Goal: Information Seeking & Learning: Learn about a topic

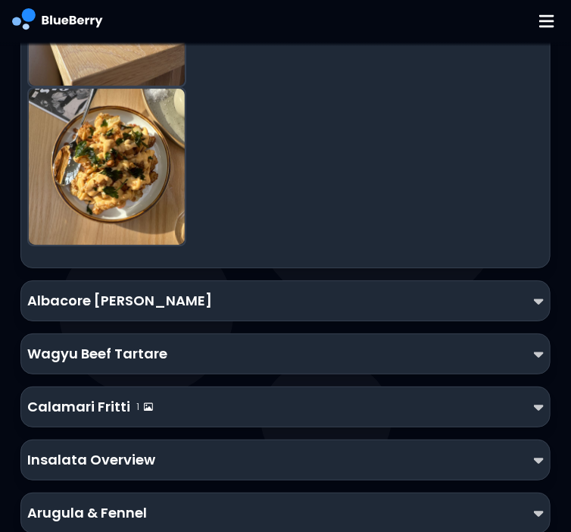
scroll to position [2664, 0]
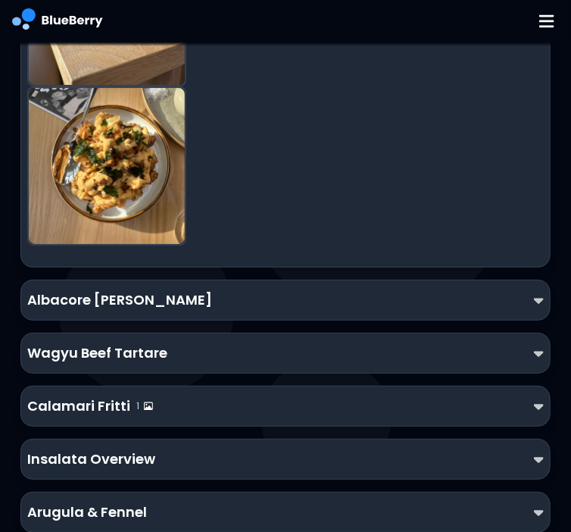
click at [482, 289] on div "Albacore [PERSON_NAME]" at bounding box center [285, 299] width 516 height 21
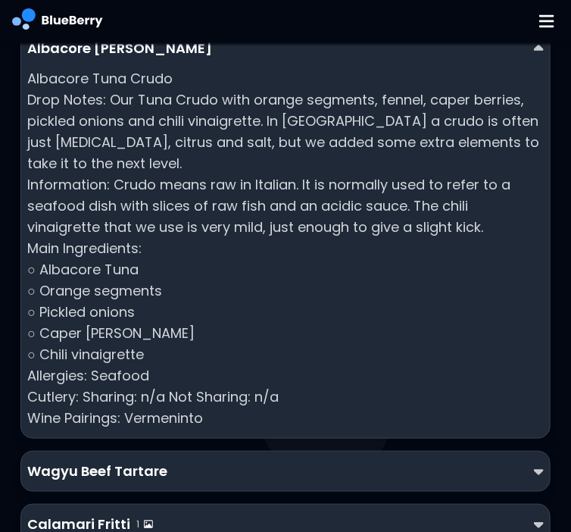
scroll to position [2916, 0]
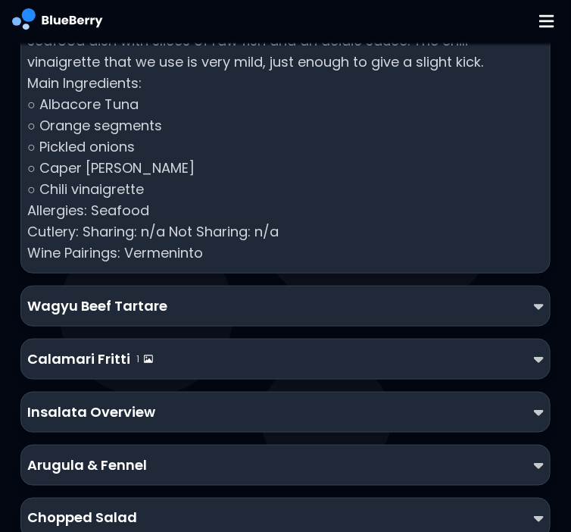
click at [467, 295] on div "Wagyu Beef Tartare" at bounding box center [285, 305] width 516 height 21
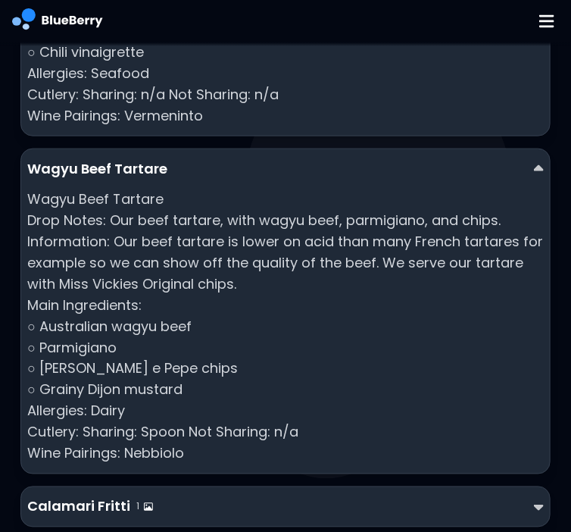
scroll to position [3221, 0]
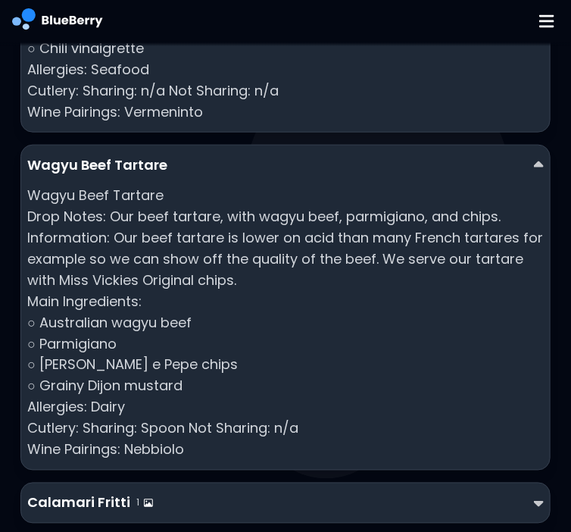
click at [398, 206] on p "Wagyu Beef Tartare Drop Notes: Our beef tartare, with wagyu beef, parmigiano, a…" at bounding box center [285, 323] width 516 height 276
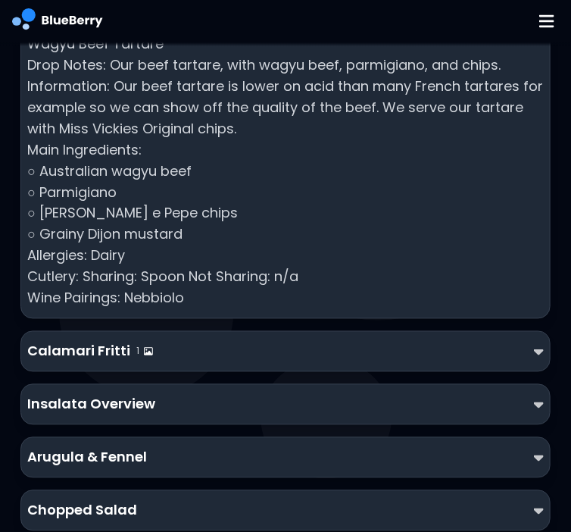
click at [346, 341] on div "Calamari Fritti 1" at bounding box center [285, 351] width 516 height 21
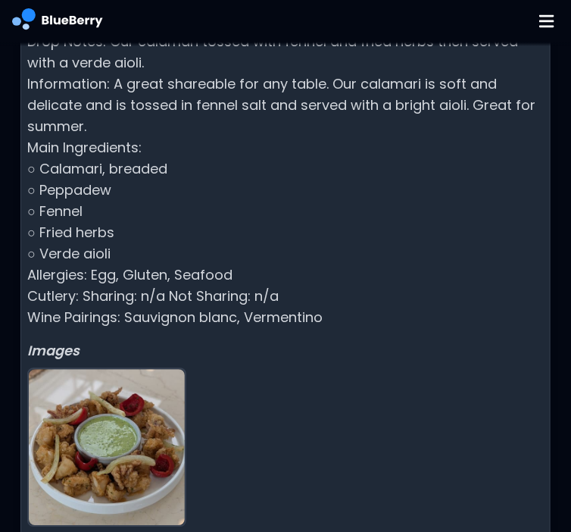
scroll to position [3870, 0]
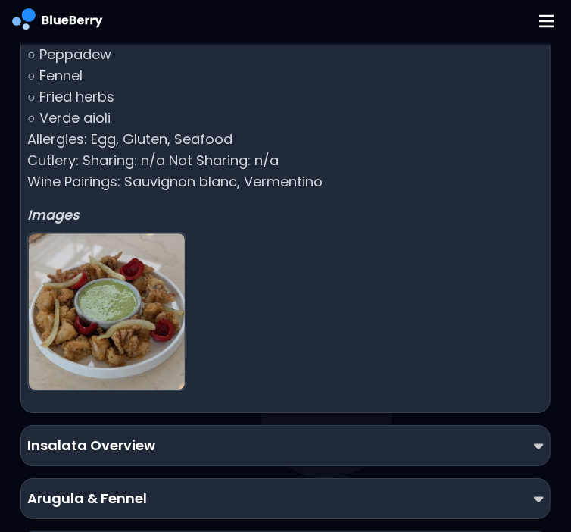
click at [112, 245] on img at bounding box center [107, 311] width 156 height 156
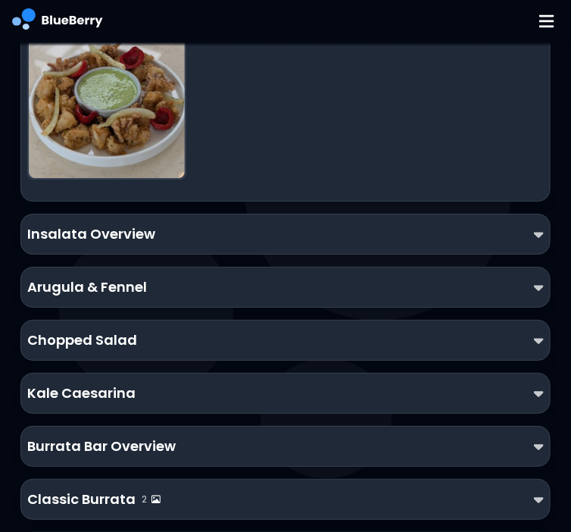
scroll to position [4082, 0]
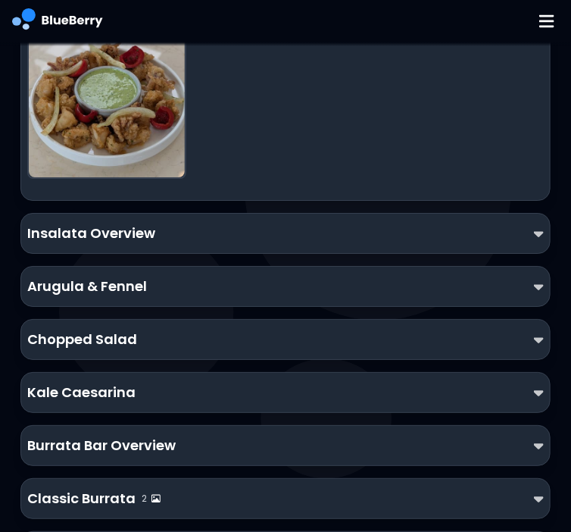
click at [158, 223] on div "Insalata Overview" at bounding box center [285, 233] width 516 height 21
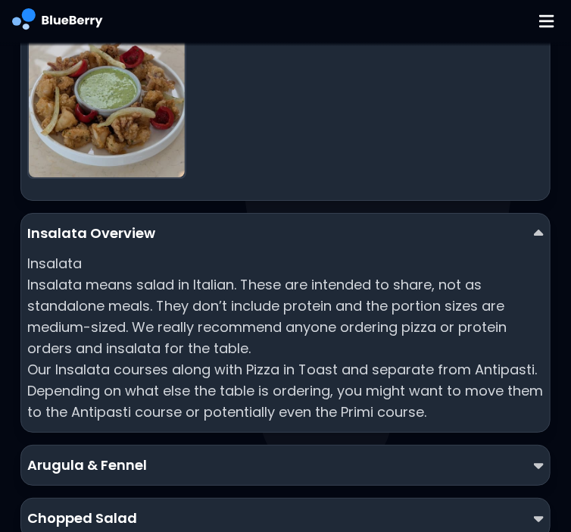
click at [158, 223] on div "Insalata Overview" at bounding box center [285, 233] width 516 height 21
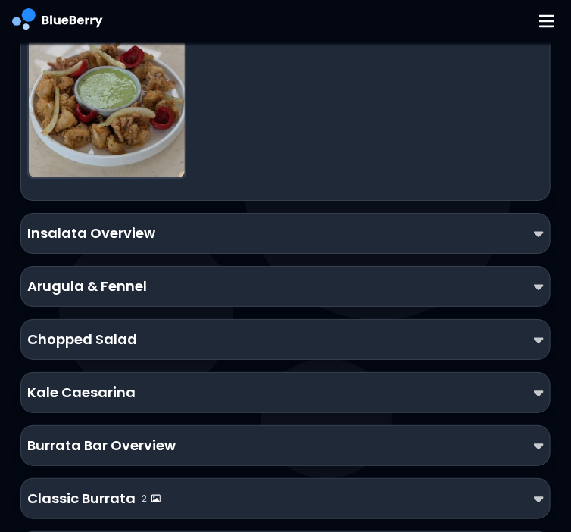
click at [158, 223] on div "Insalata Overview" at bounding box center [285, 233] width 516 height 21
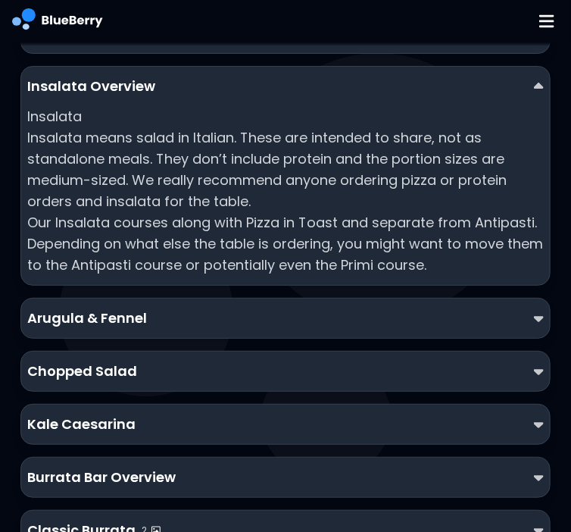
scroll to position [4232, 0]
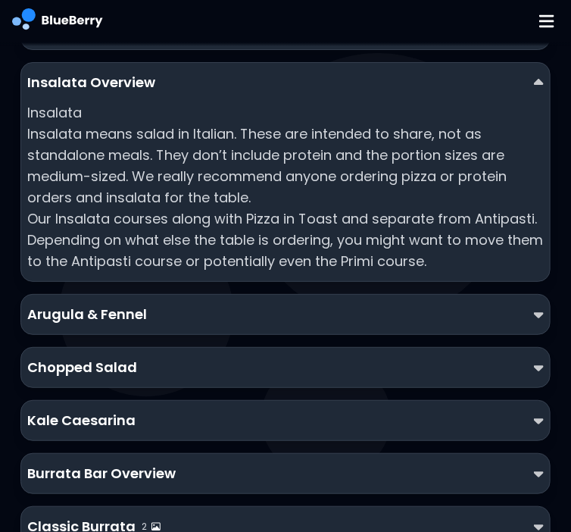
click at [297, 294] on div "Arugula & Fennel" at bounding box center [284, 314] width 529 height 41
click at [280, 304] on div "Arugula & Fennel" at bounding box center [285, 314] width 516 height 21
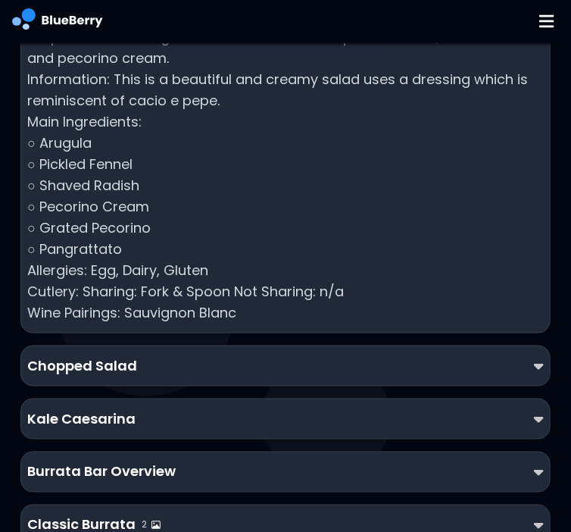
scroll to position [4606, 0]
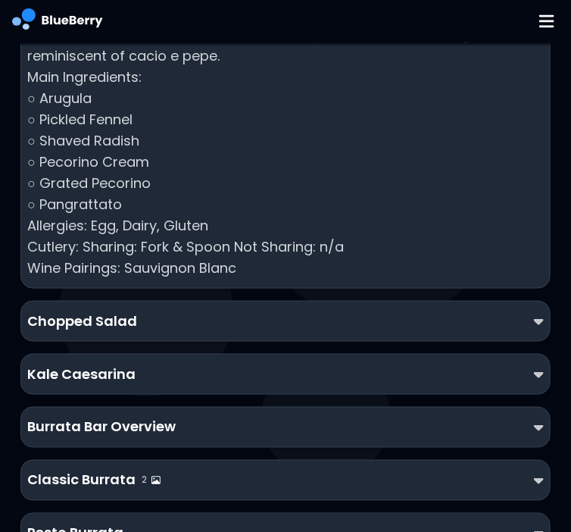
click at [335, 301] on div "Chopped Salad" at bounding box center [284, 321] width 529 height 41
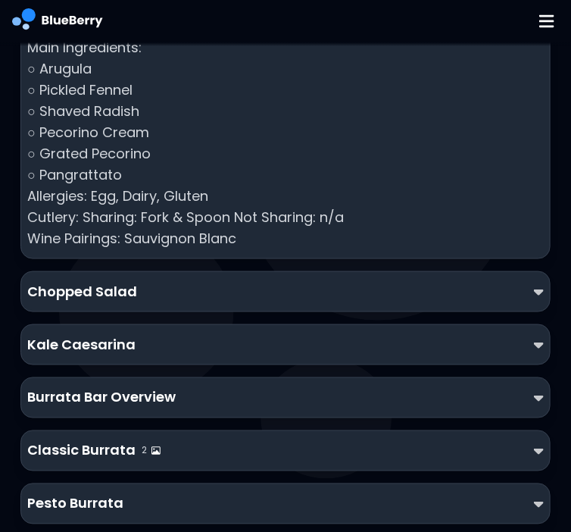
scroll to position [4636, 0]
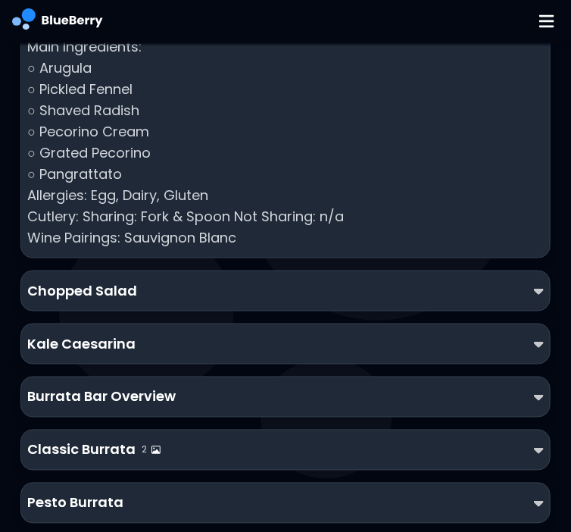
click at [391, 284] on div "Chopped Salad" at bounding box center [284, 290] width 529 height 41
click at [541, 283] on img at bounding box center [539, 291] width 10 height 16
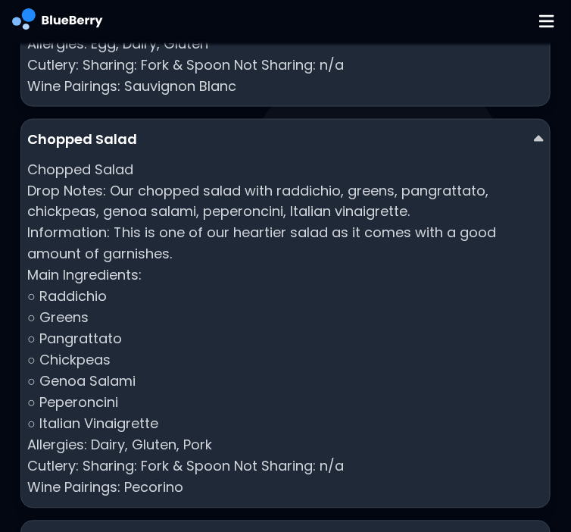
scroll to position [4787, 0]
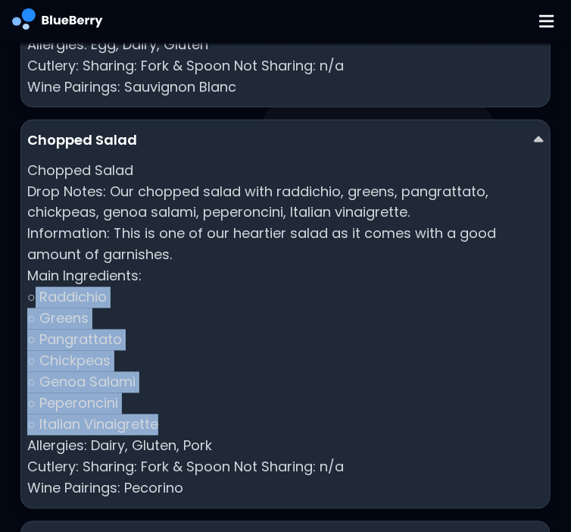
drag, startPoint x: 179, startPoint y: 401, endPoint x: 35, endPoint y: 275, distance: 191.1
click at [35, 275] on p "Chopped Salad Drop Notes: Our chopped salad with raddichio, greens, pangrattato…" at bounding box center [285, 329] width 516 height 339
copy p "Raddichio ○ Greens ○ Pangrattato ○ Chickpeas ○ Genoa Salami ○ Peperoncini ○ Ita…"
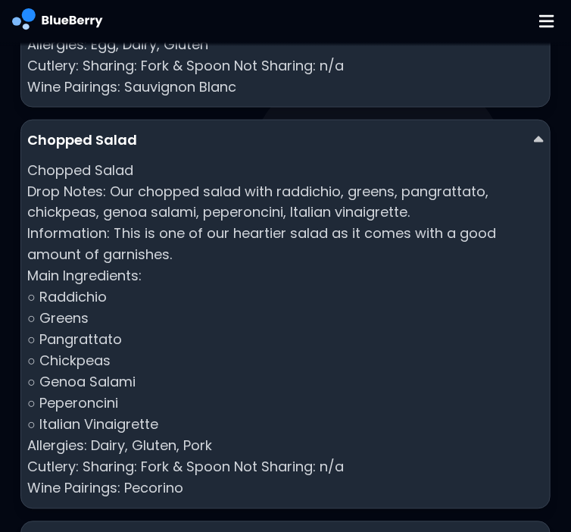
click at [421, 167] on p "Chopped Salad Drop Notes: Our chopped salad with raddichio, greens, pangrattato…" at bounding box center [285, 329] width 516 height 339
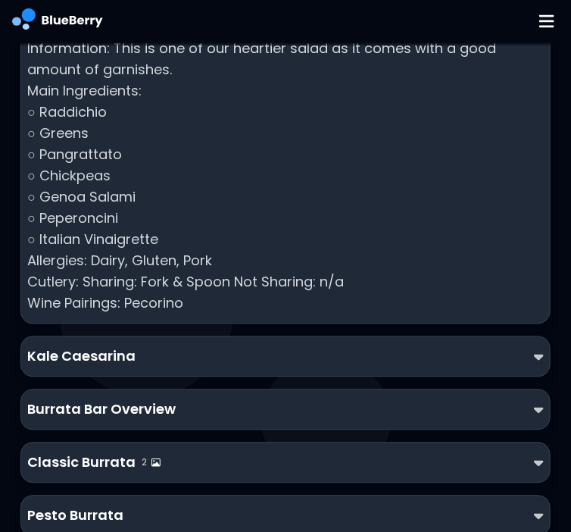
click at [515, 346] on div "Kale Caesarina" at bounding box center [285, 356] width 516 height 21
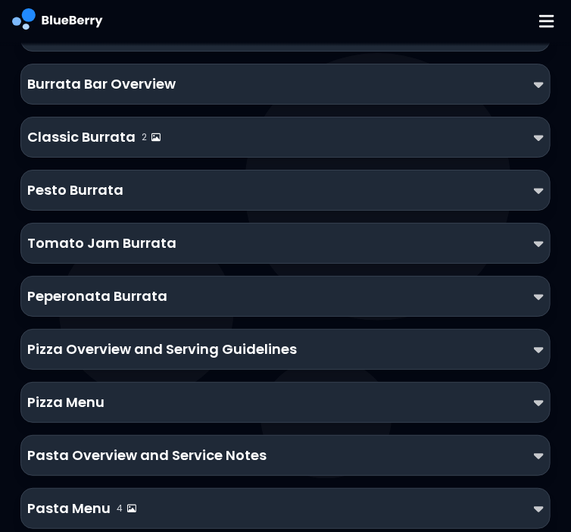
scroll to position [5562, 0]
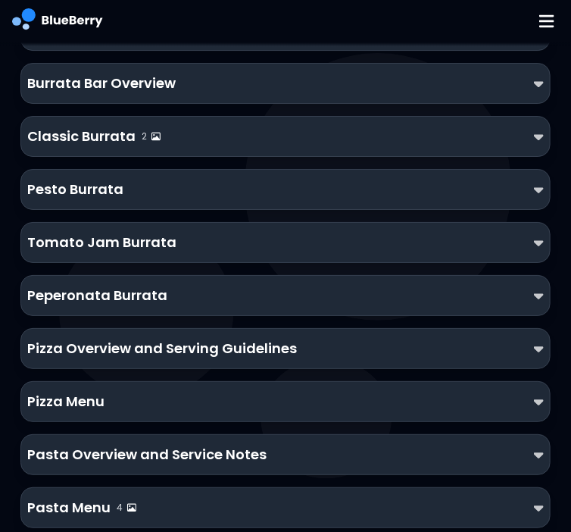
click at [274, 338] on p "Pizza Overview and Serving Guidelines" at bounding box center [162, 348] width 270 height 21
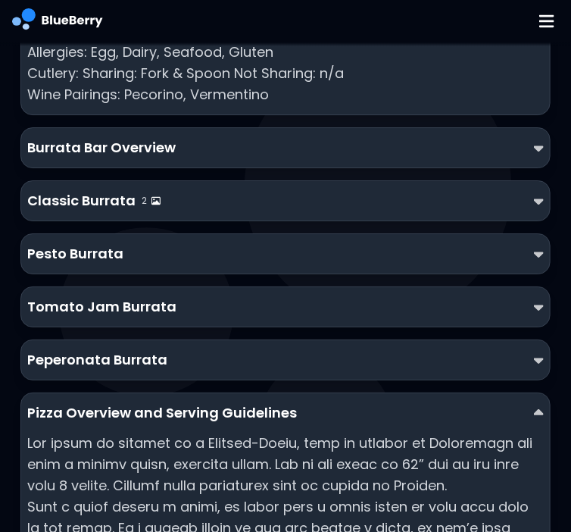
scroll to position [5495, 0]
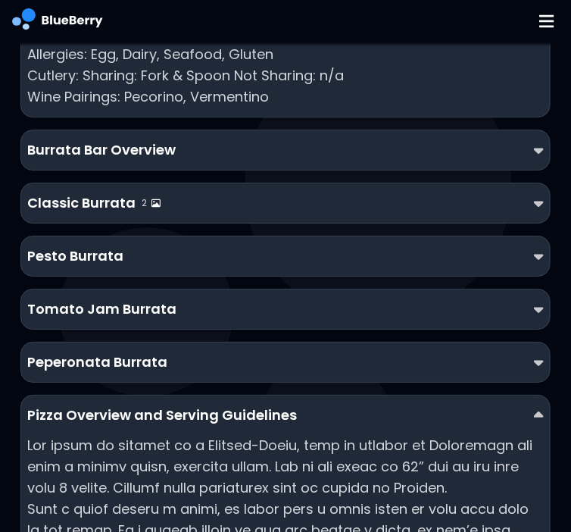
click at [151, 130] on div "Burrata Bar Overview" at bounding box center [284, 150] width 529 height 41
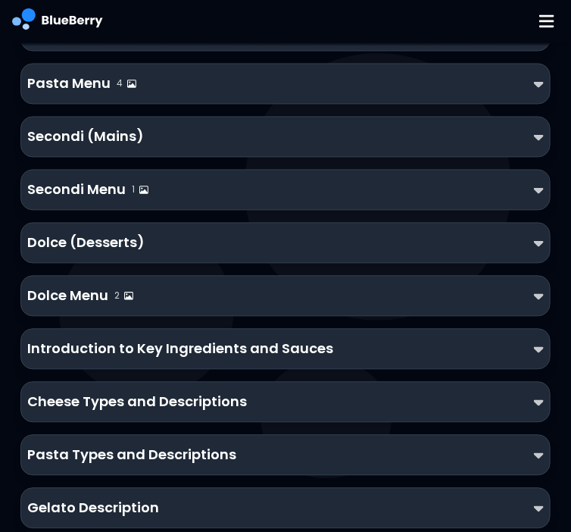
scroll to position [6366, 0]
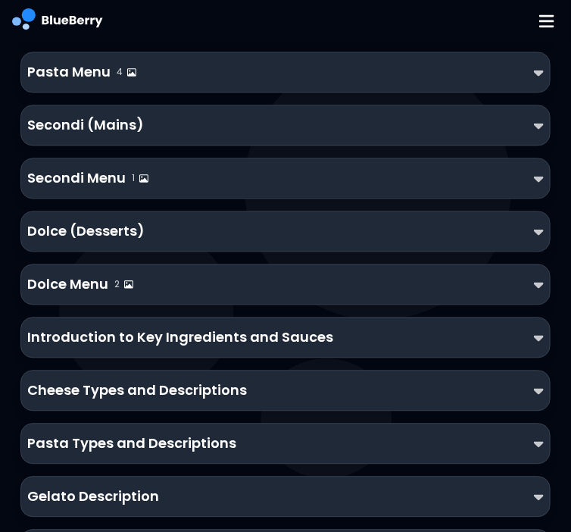
click at [135, 373] on div "Cheese Types and Descriptions" at bounding box center [284, 390] width 529 height 41
click at [172, 380] on p "Cheese Types and Descriptions" at bounding box center [137, 390] width 220 height 21
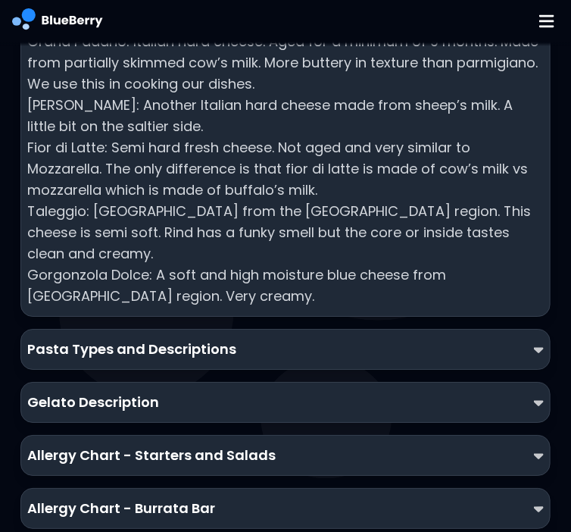
scroll to position [6808, 0]
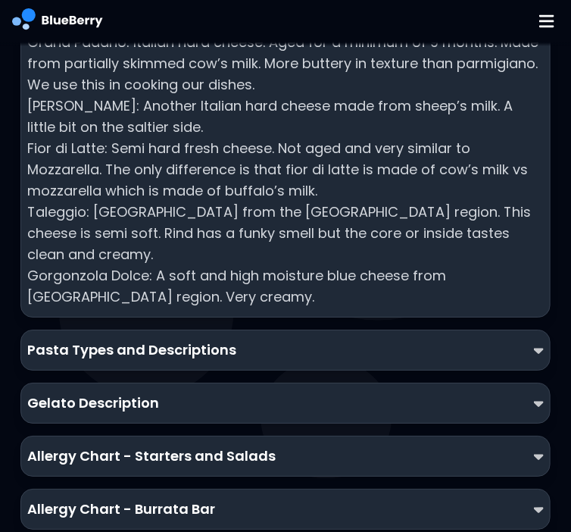
click at [172, 392] on div "Gelato Description" at bounding box center [285, 402] width 516 height 21
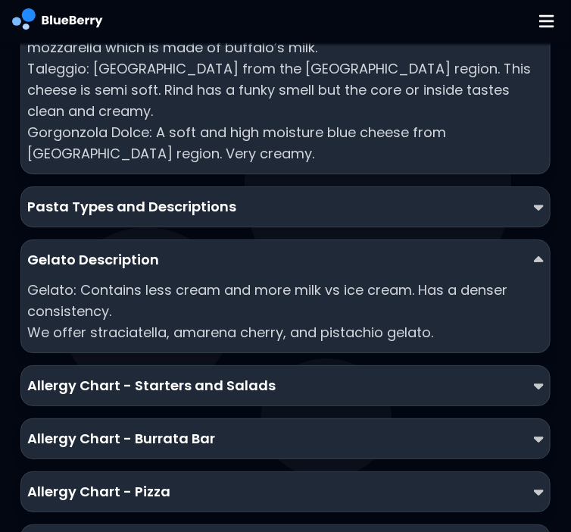
scroll to position [7004, 0]
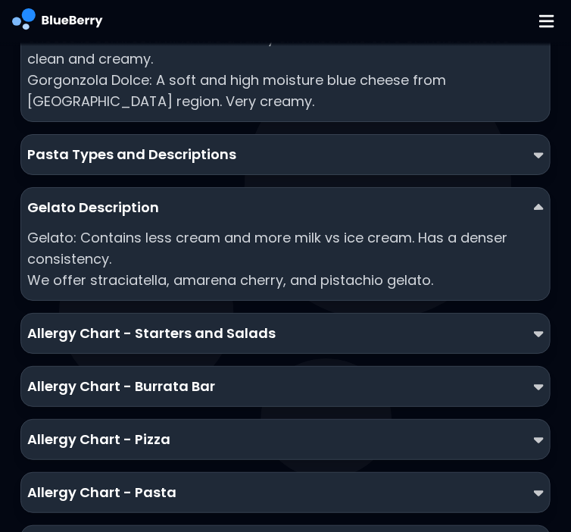
click at [79, 323] on p "Allergy Chart - Starters and Salads" at bounding box center [151, 333] width 248 height 21
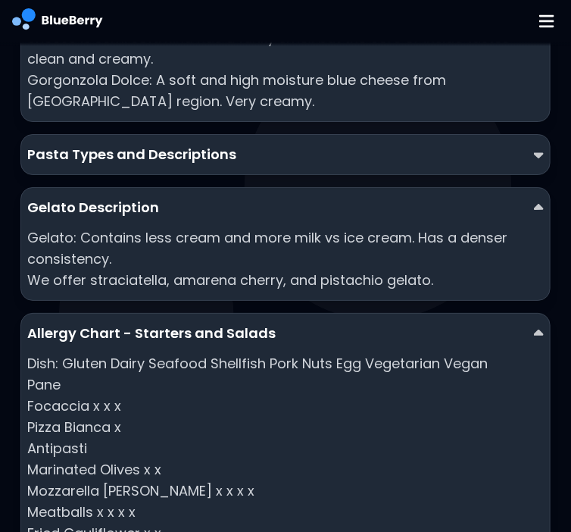
click at [79, 323] on p "Allergy Chart - Starters and Salads" at bounding box center [151, 333] width 248 height 21
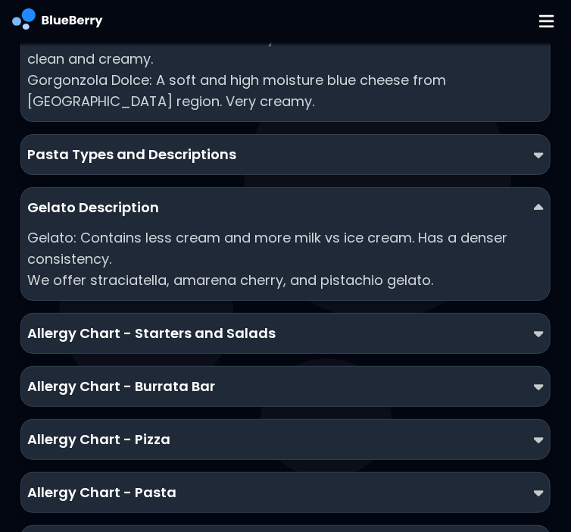
click at [79, 323] on p "Allergy Chart - Starters and Salads" at bounding box center [151, 333] width 248 height 21
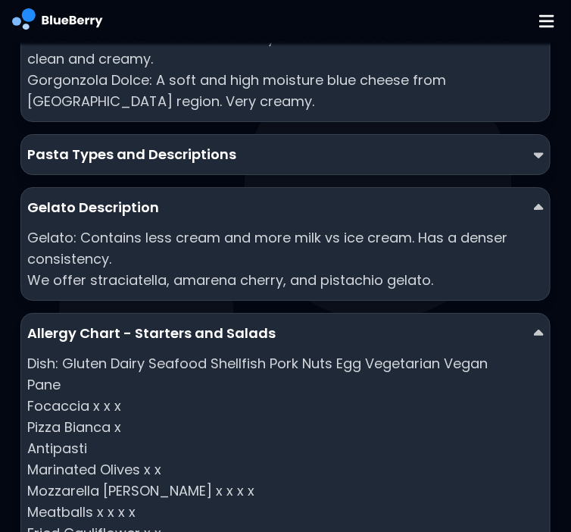
click at [79, 323] on p "Allergy Chart - Starters and Salads" at bounding box center [151, 333] width 248 height 21
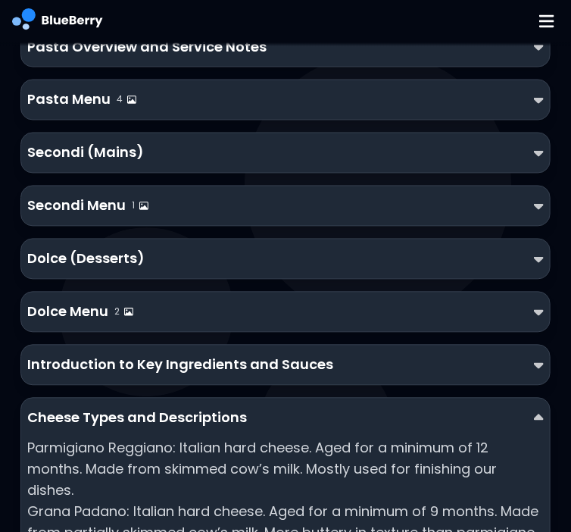
scroll to position [6336, 0]
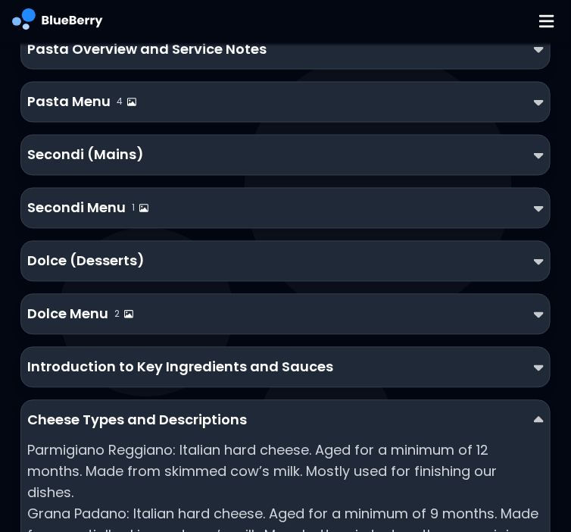
click at [104, 347] on div "Introduction to Key Ingredients and Sauces" at bounding box center [284, 367] width 529 height 41
click at [108, 357] on p "Introduction to Key Ingredients and Sauces" at bounding box center [180, 367] width 306 height 21
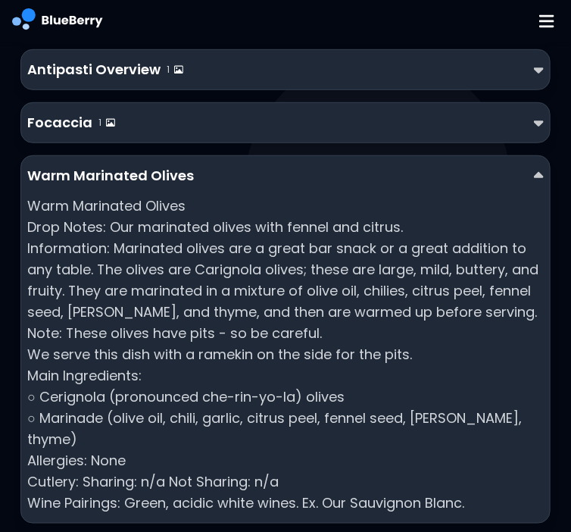
scroll to position [0, 0]
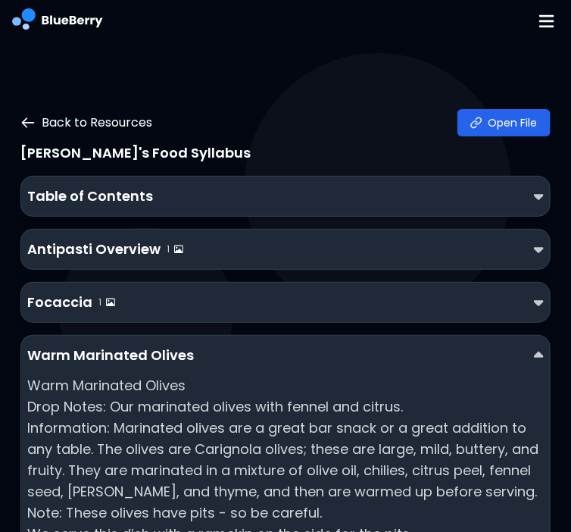
click at [28, 124] on icon at bounding box center [27, 122] width 15 height 15
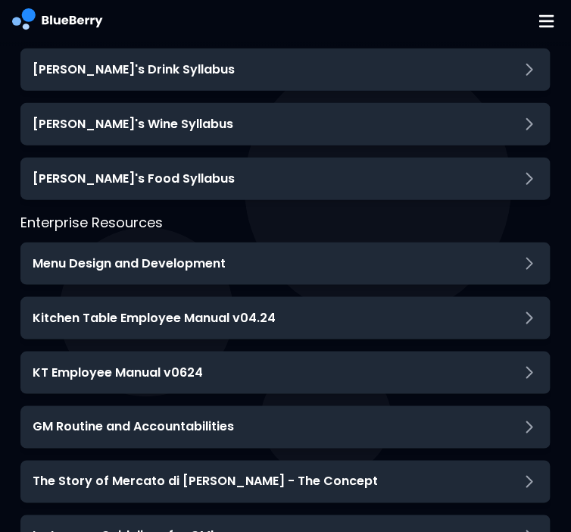
scroll to position [291, 0]
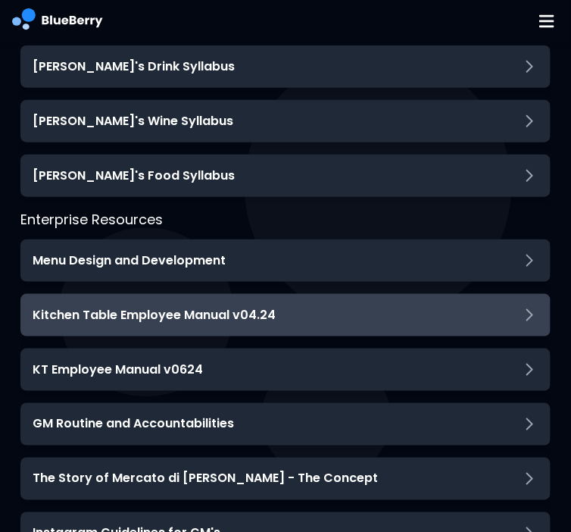
click at [157, 321] on h3 "Kitchen Table Employee Manual v04.24" at bounding box center [154, 315] width 243 height 18
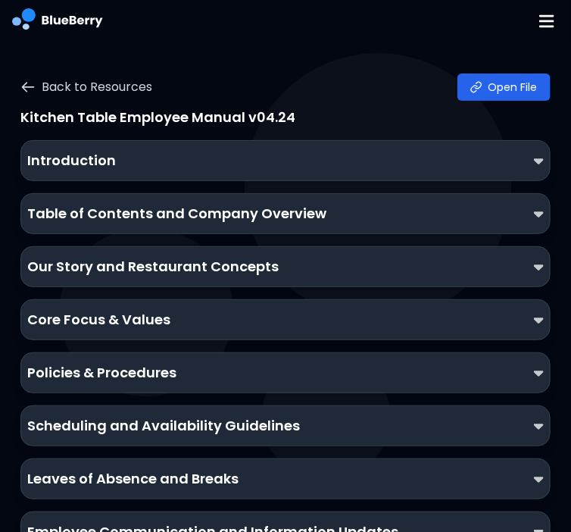
scroll to position [0, 0]
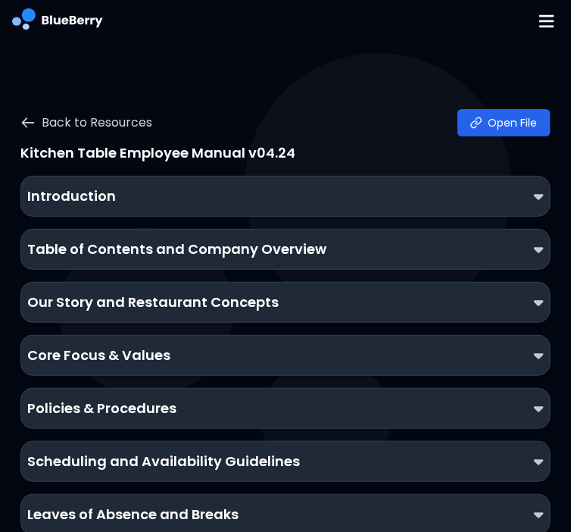
click at [114, 192] on div "Introduction" at bounding box center [285, 196] width 516 height 21
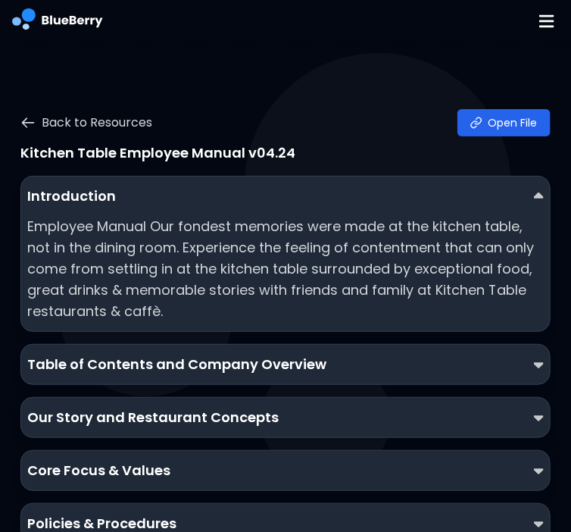
click at [114, 192] on div "Introduction" at bounding box center [285, 196] width 516 height 21
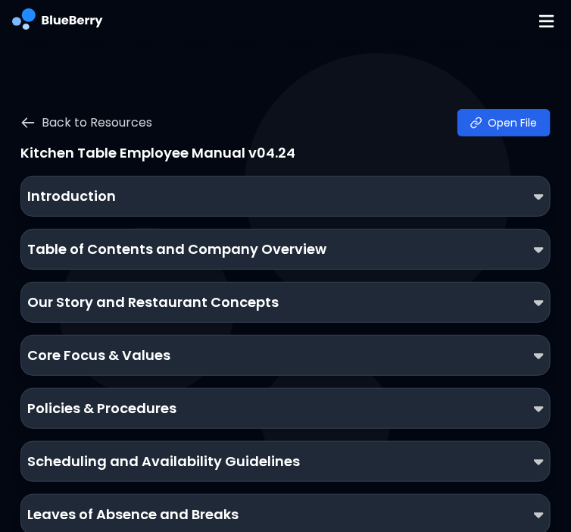
click at [145, 419] on div "Policies & Procedures" at bounding box center [284, 408] width 529 height 41
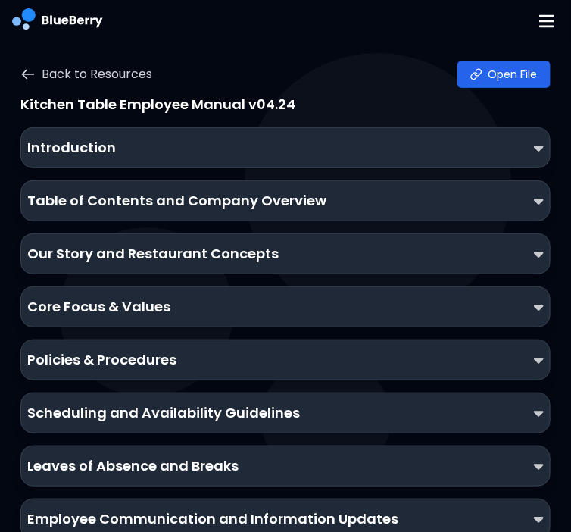
scroll to position [63, 0]
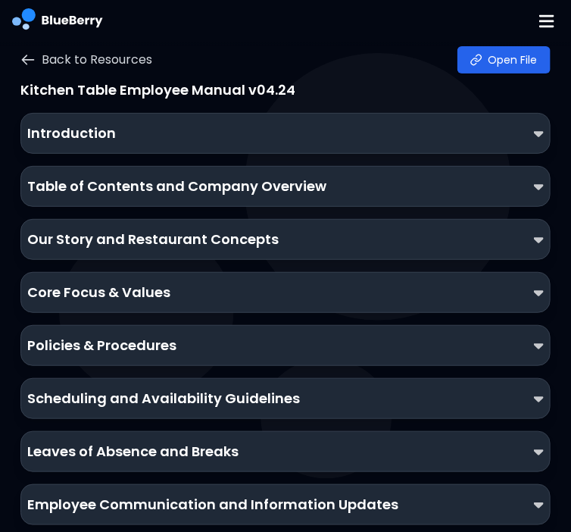
click at [139, 351] on p "Policies & Procedures" at bounding box center [101, 345] width 149 height 21
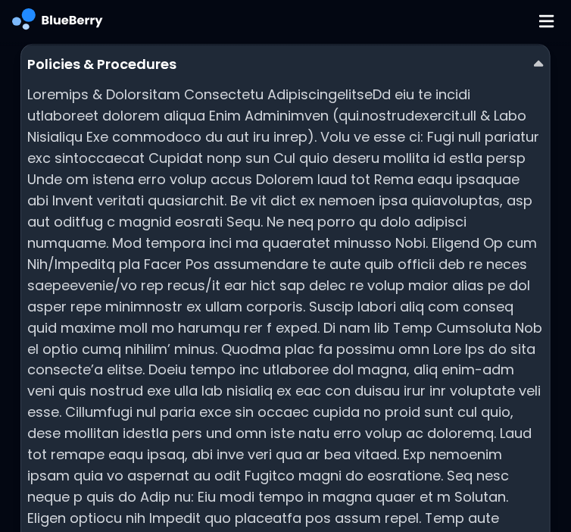
scroll to position [318, 0]
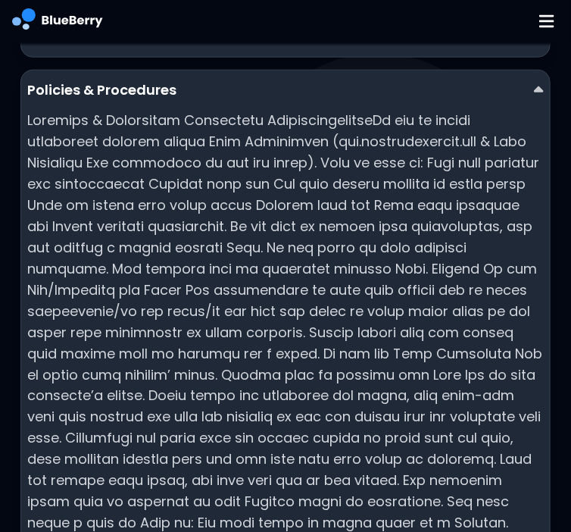
click at [97, 111] on p at bounding box center [285, 375] width 516 height 530
click at [95, 98] on p "Policies & Procedures" at bounding box center [101, 90] width 149 height 21
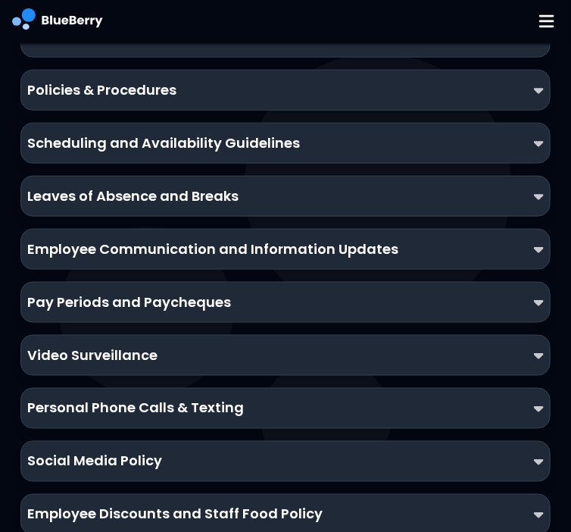
click at [122, 138] on p "Scheduling and Availability Guidelines" at bounding box center [163, 143] width 273 height 21
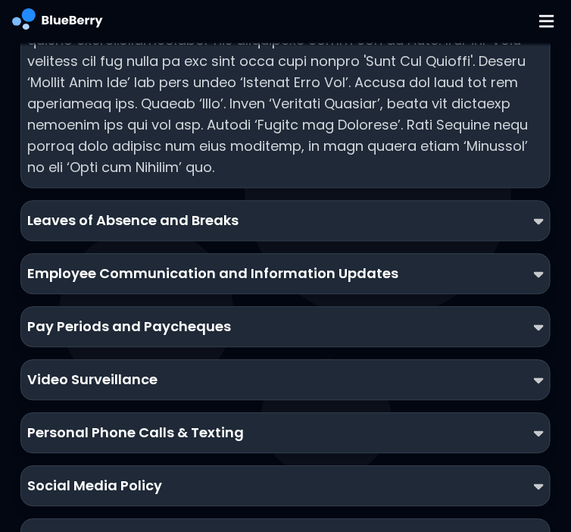
scroll to position [750, 0]
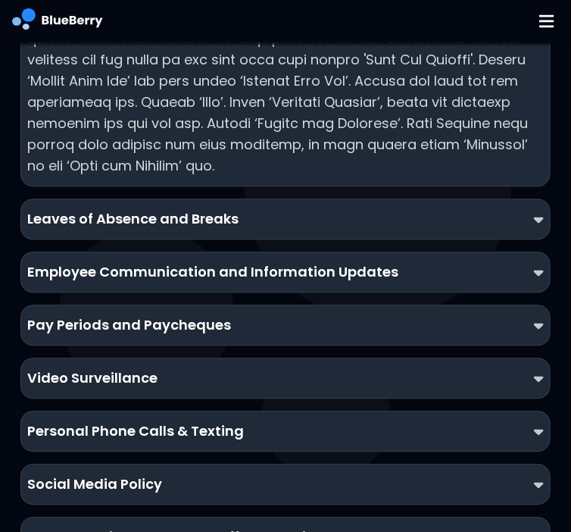
click at [258, 208] on div "Leaves of Absence and Breaks" at bounding box center [285, 218] width 516 height 21
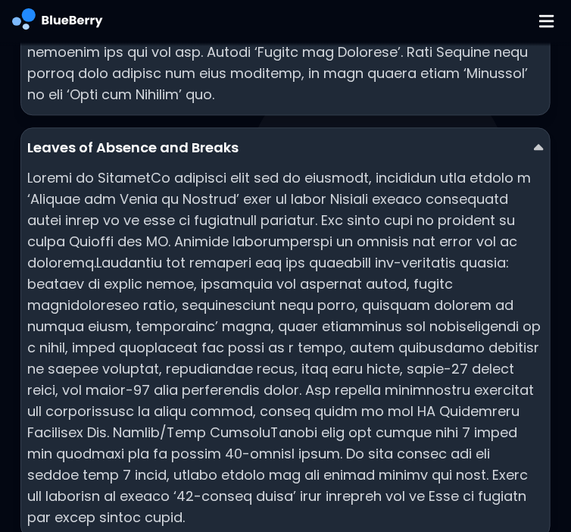
scroll to position [951, 0]
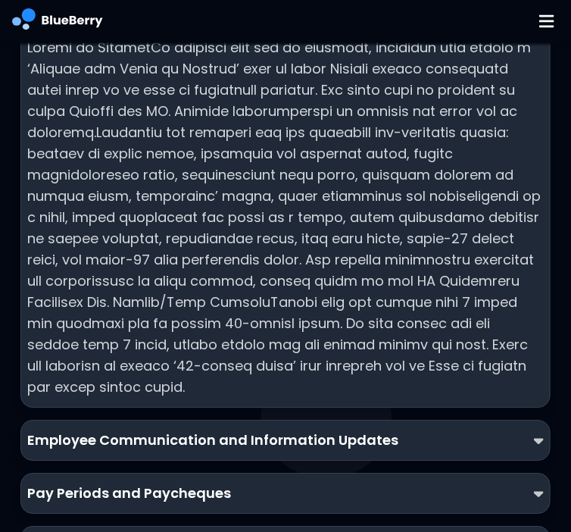
click at [176, 429] on p "Employee Communication and Information Updates" at bounding box center [212, 439] width 371 height 21
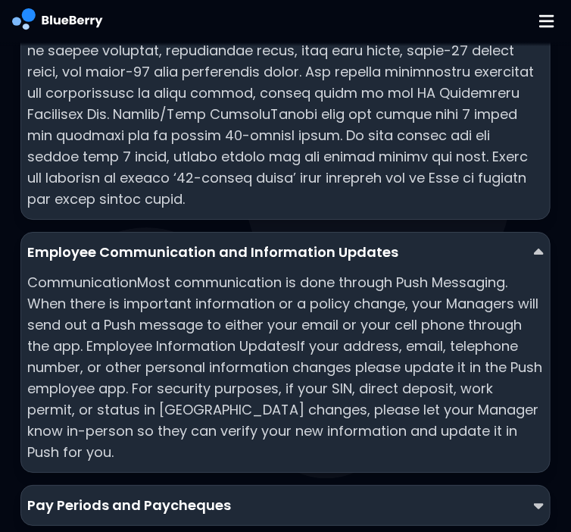
scroll to position [1139, 0]
click at [129, 242] on p "Employee Communication and Information Updates" at bounding box center [212, 252] width 371 height 21
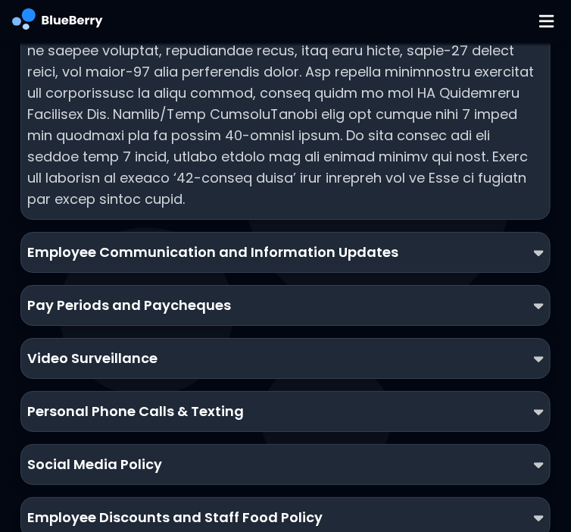
click at [136, 295] on p "Pay Periods and Paycheques" at bounding box center [129, 305] width 204 height 21
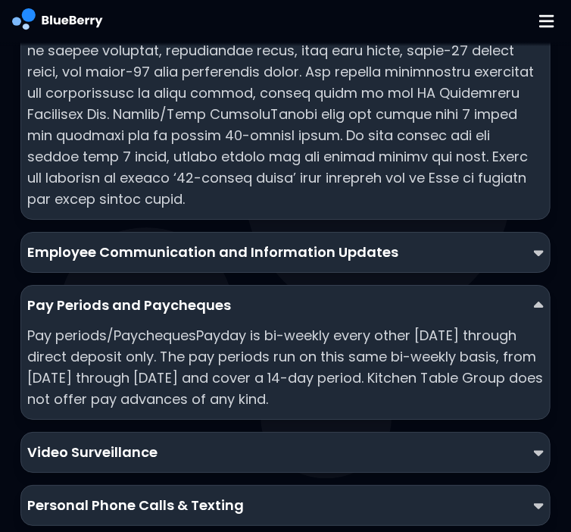
click at [267, 295] on div "Pay Periods and Paycheques" at bounding box center [285, 305] width 516 height 21
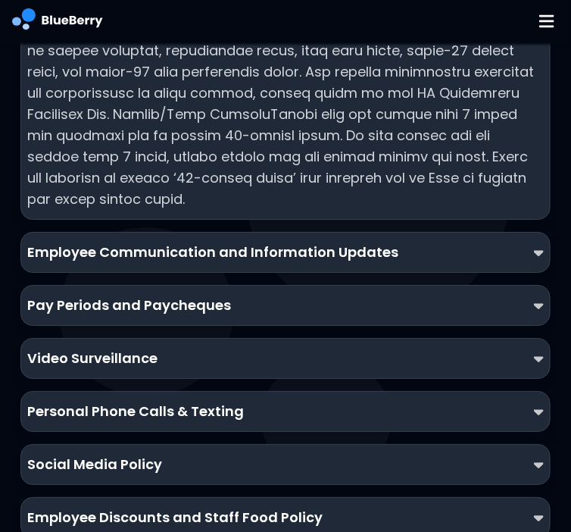
click at [183, 348] on div "Video Surveillance" at bounding box center [285, 358] width 516 height 21
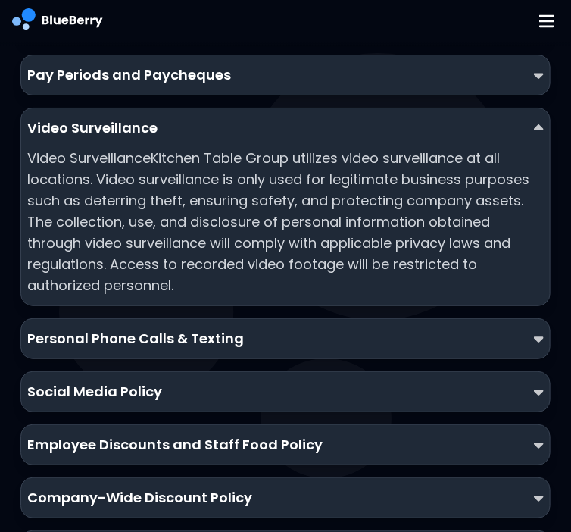
scroll to position [1372, 0]
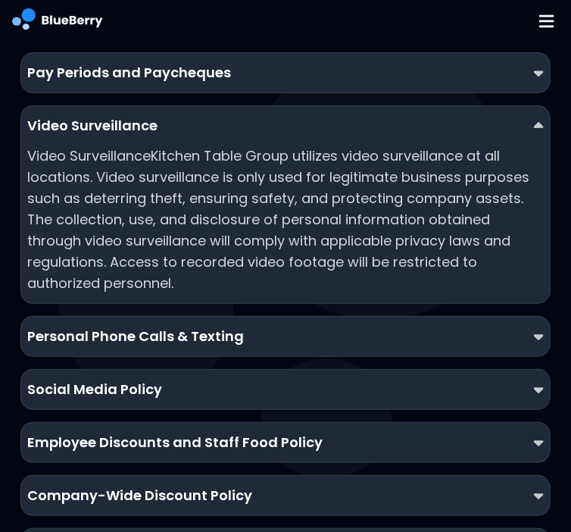
click at [161, 326] on p "Personal Phone Calls & Texting" at bounding box center [135, 336] width 217 height 21
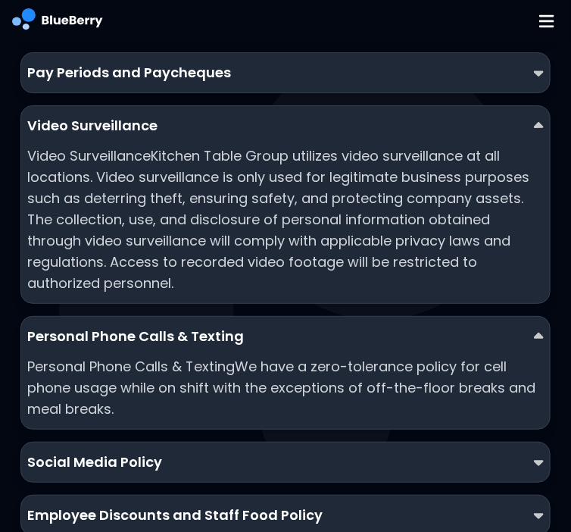
click at [161, 326] on p "Personal Phone Calls & Texting" at bounding box center [135, 336] width 217 height 21
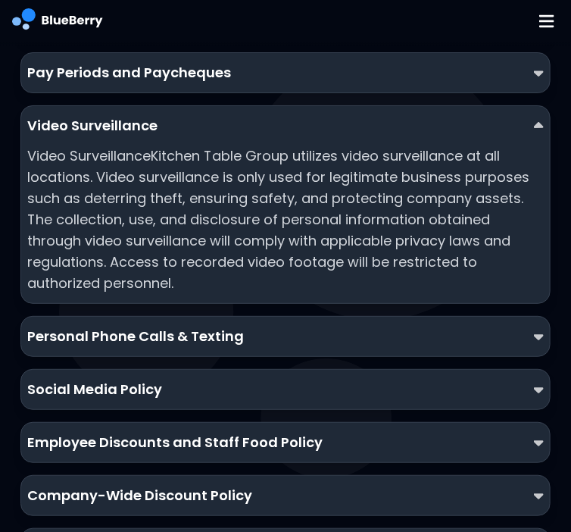
click at [161, 326] on p "Personal Phone Calls & Texting" at bounding box center [135, 336] width 217 height 21
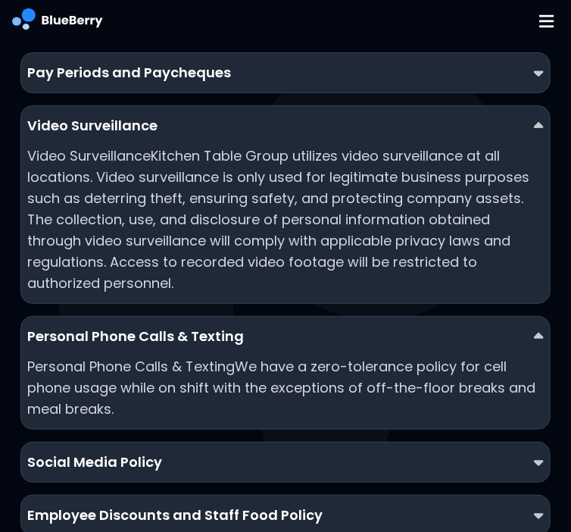
click at [161, 326] on p "Personal Phone Calls & Texting" at bounding box center [135, 336] width 217 height 21
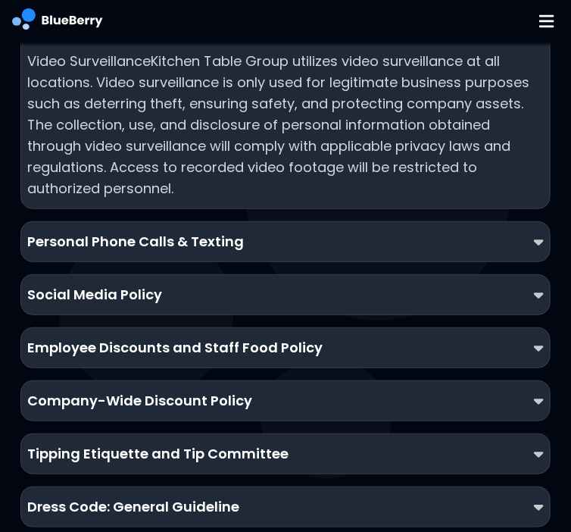
scroll to position [1466, 0]
click at [142, 443] on p "Tipping Etiquette and Tip Committee" at bounding box center [157, 453] width 261 height 21
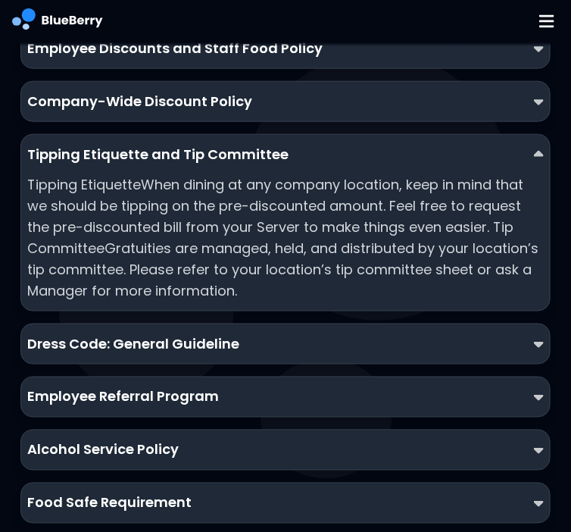
scroll to position [1774, 0]
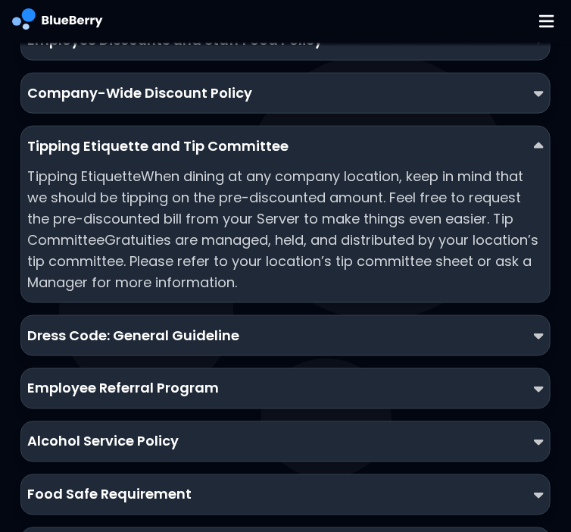
click at [254, 325] on div "Dress Code: General Guideline" at bounding box center [285, 335] width 516 height 21
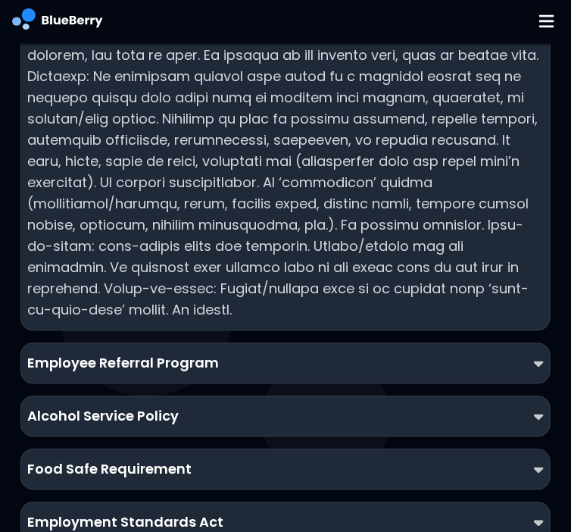
scroll to position [2171, 0]
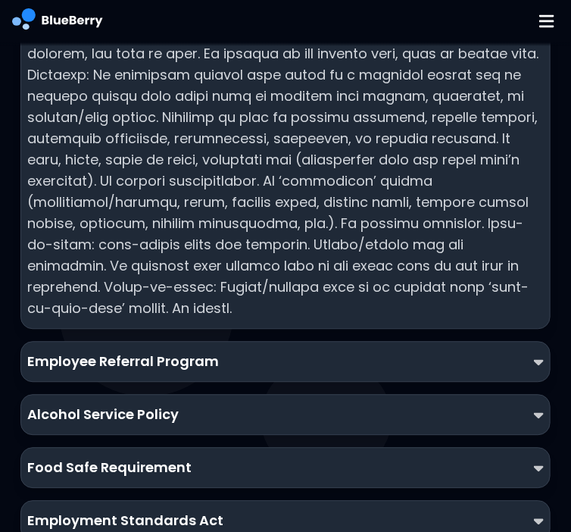
click at [214, 351] on p "Employee Referral Program" at bounding box center [123, 361] width 192 height 21
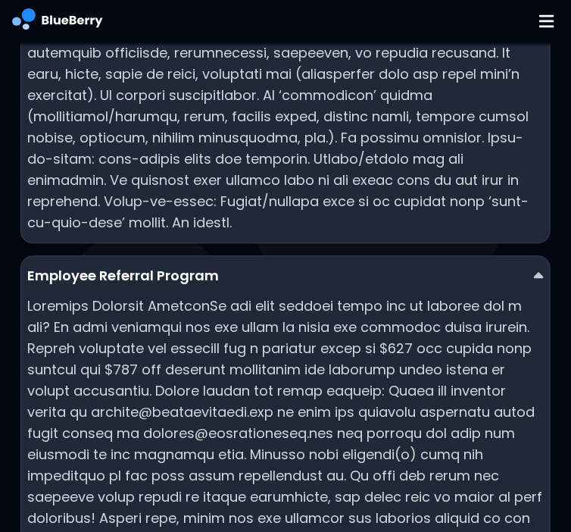
scroll to position [2259, 0]
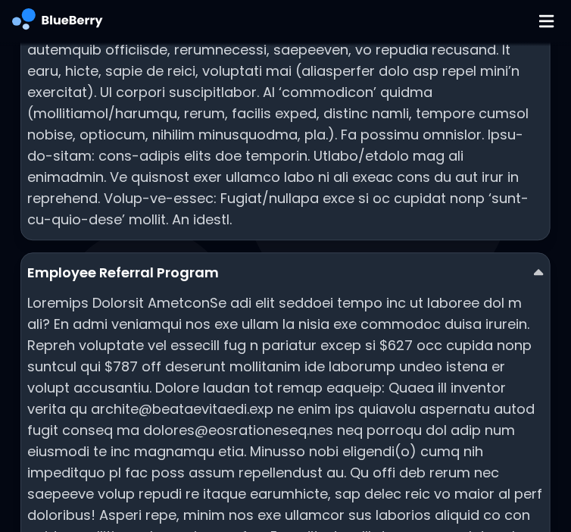
click at [200, 258] on div "Employee Referral Program" at bounding box center [284, 489] width 529 height 474
click at [171, 262] on p "Employee Referral Program" at bounding box center [123, 272] width 192 height 21
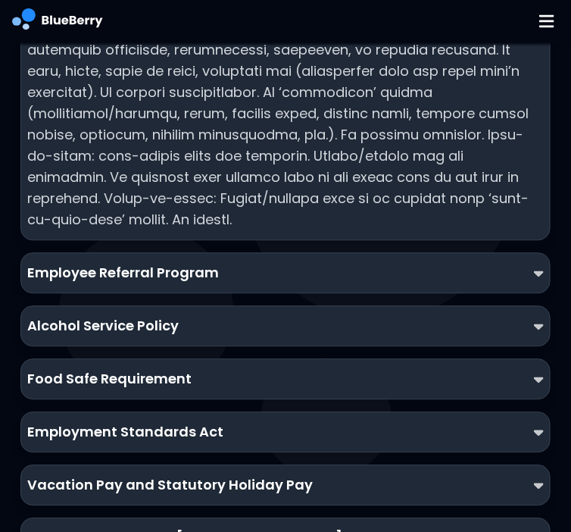
click at [164, 315] on p "Alcohol Service Policy" at bounding box center [102, 325] width 151 height 21
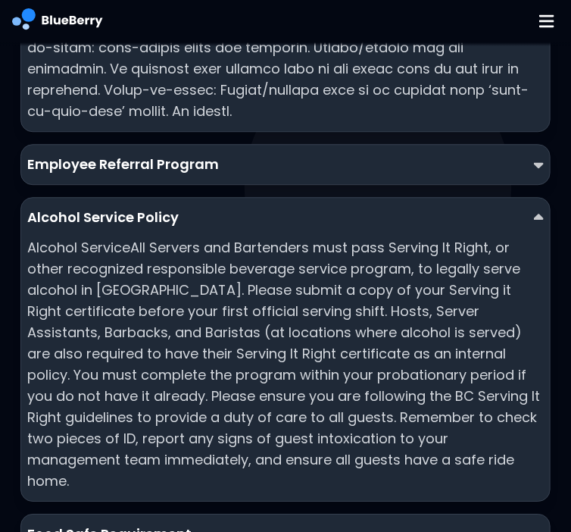
scroll to position [2368, 0]
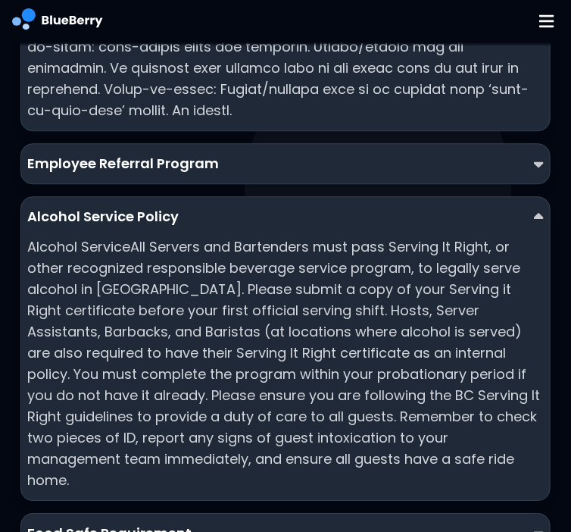
click at [142, 206] on p "Alcohol Service Policy" at bounding box center [102, 216] width 151 height 21
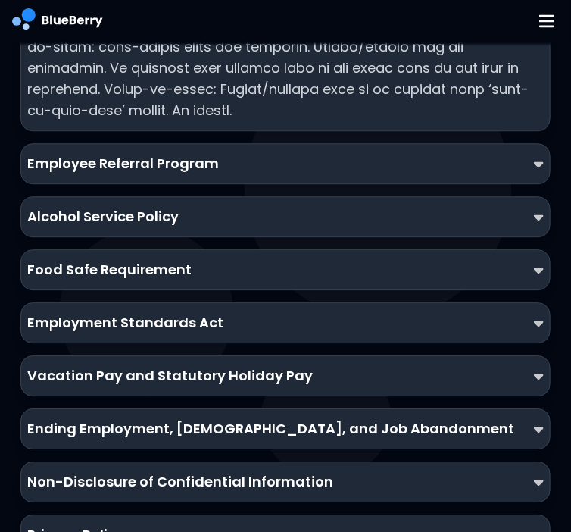
click at [180, 259] on p "Food Safe Requirement" at bounding box center [109, 269] width 164 height 21
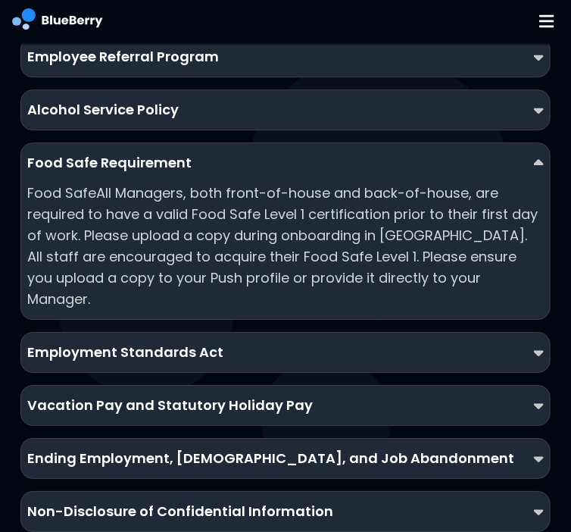
scroll to position [2475, 0]
click at [148, 332] on div "Employment Standards Act" at bounding box center [284, 352] width 529 height 41
click at [160, 342] on p "Employment Standards Act" at bounding box center [125, 352] width 196 height 21
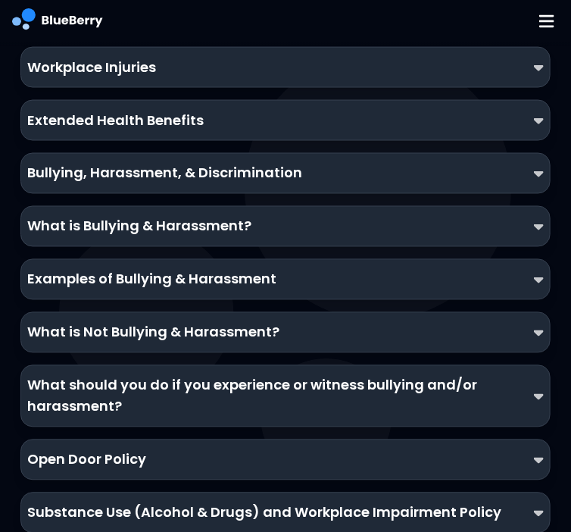
scroll to position [3428, 0]
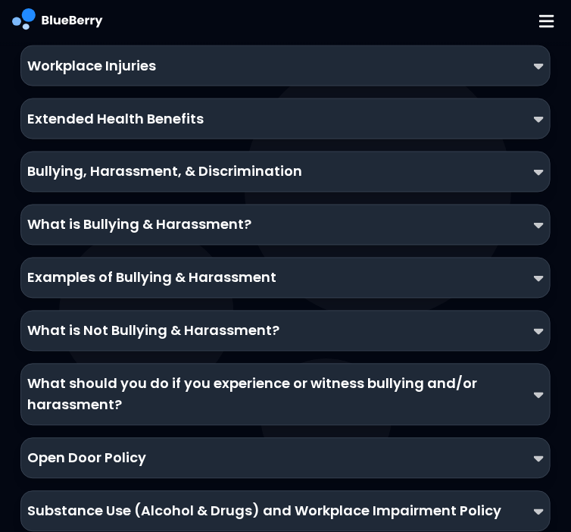
click at [155, 448] on div "Open Door Policy" at bounding box center [285, 458] width 516 height 21
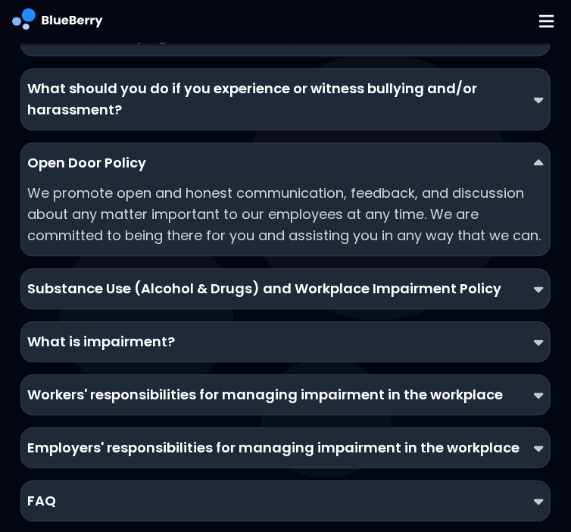
scroll to position [3753, 0]
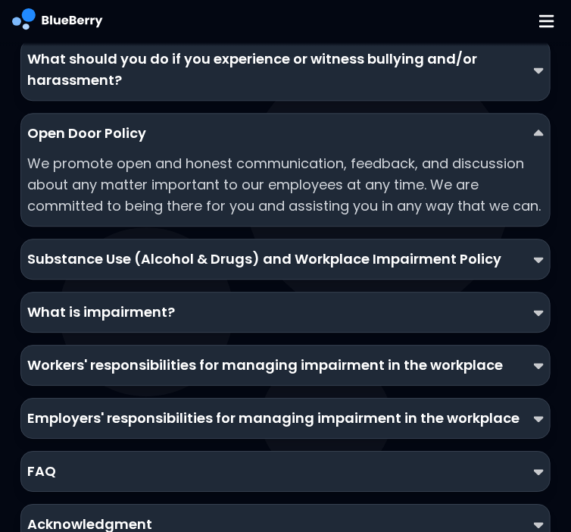
click at [139, 460] on div "FAQ" at bounding box center [285, 470] width 516 height 21
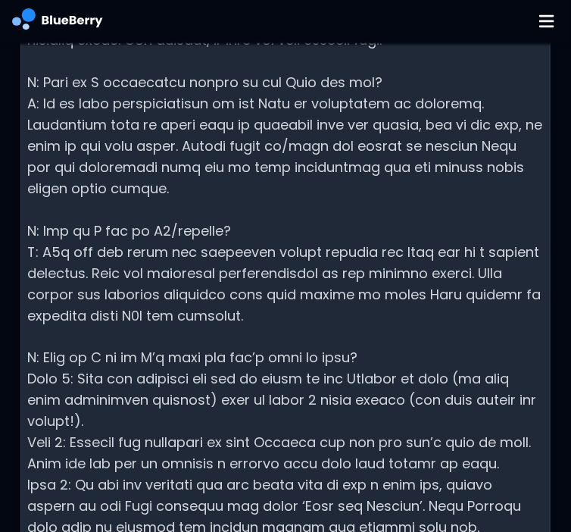
scroll to position [4716, 0]
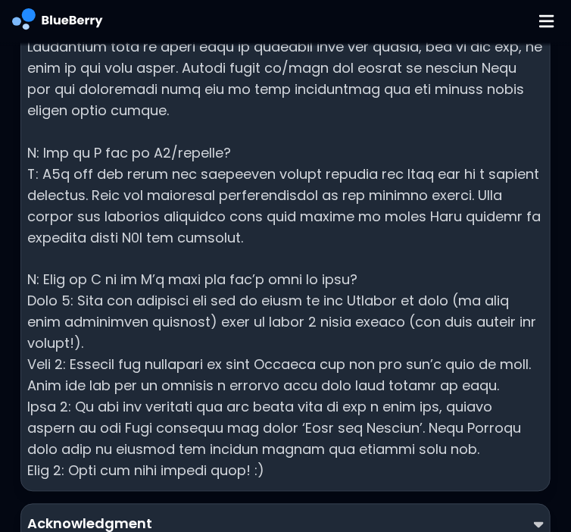
click at [285, 504] on div "Acknowledgment" at bounding box center [284, 524] width 529 height 41
click at [264, 514] on div "Acknowledgment" at bounding box center [285, 524] width 516 height 21
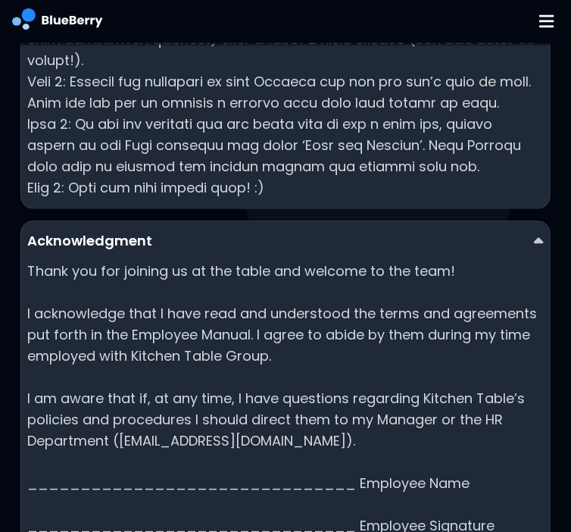
scroll to position [5001, 0]
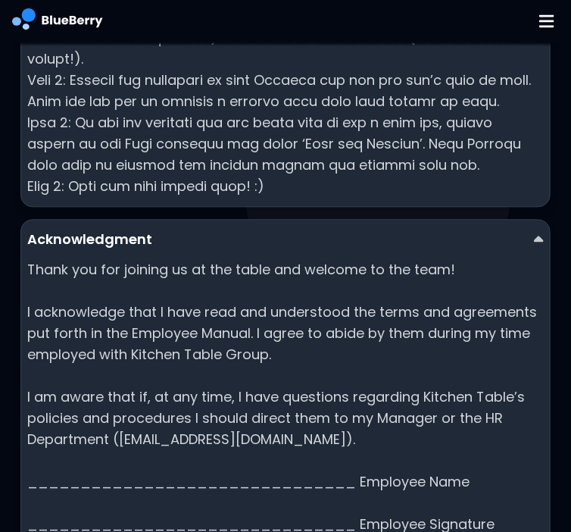
click at [162, 430] on p "Thank you for joining us at the table and welcome to the team! I acknowledge th…" at bounding box center [285, 407] width 516 height 297
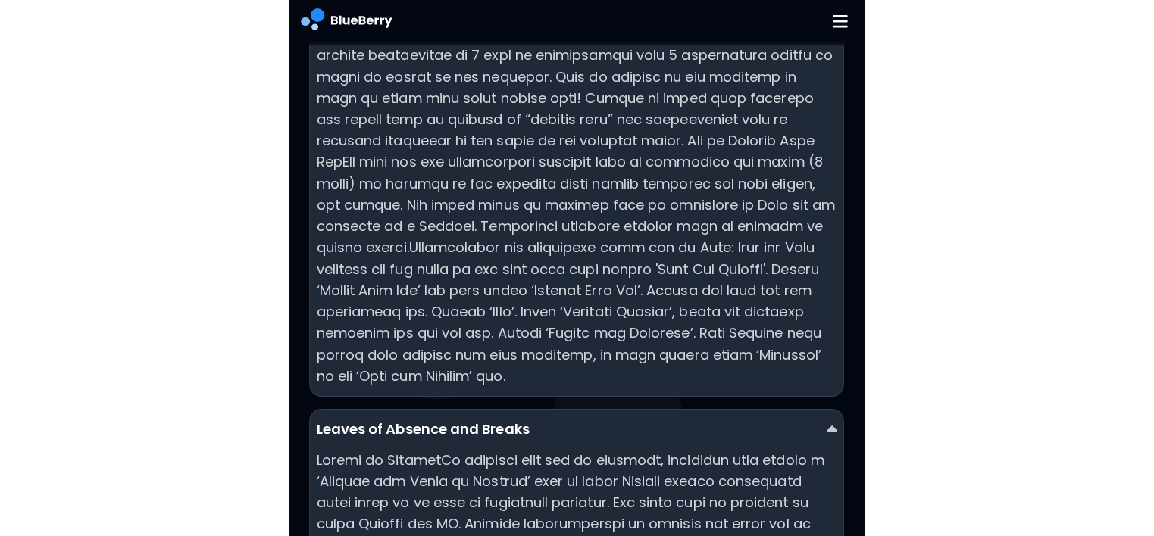
scroll to position [0, 0]
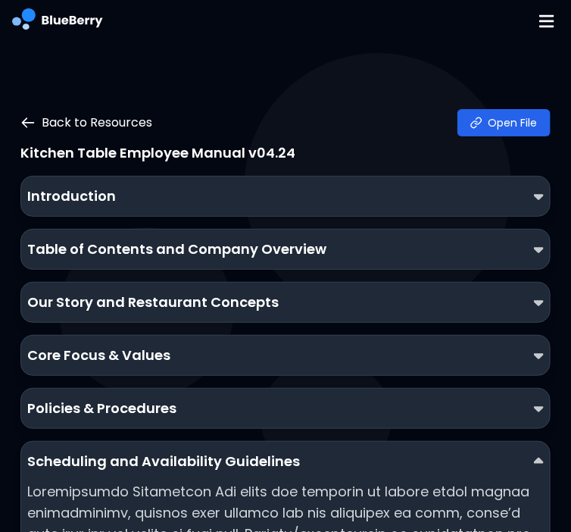
click at [22, 120] on icon at bounding box center [27, 122] width 15 height 15
